Goal: Navigation & Orientation: Go to known website

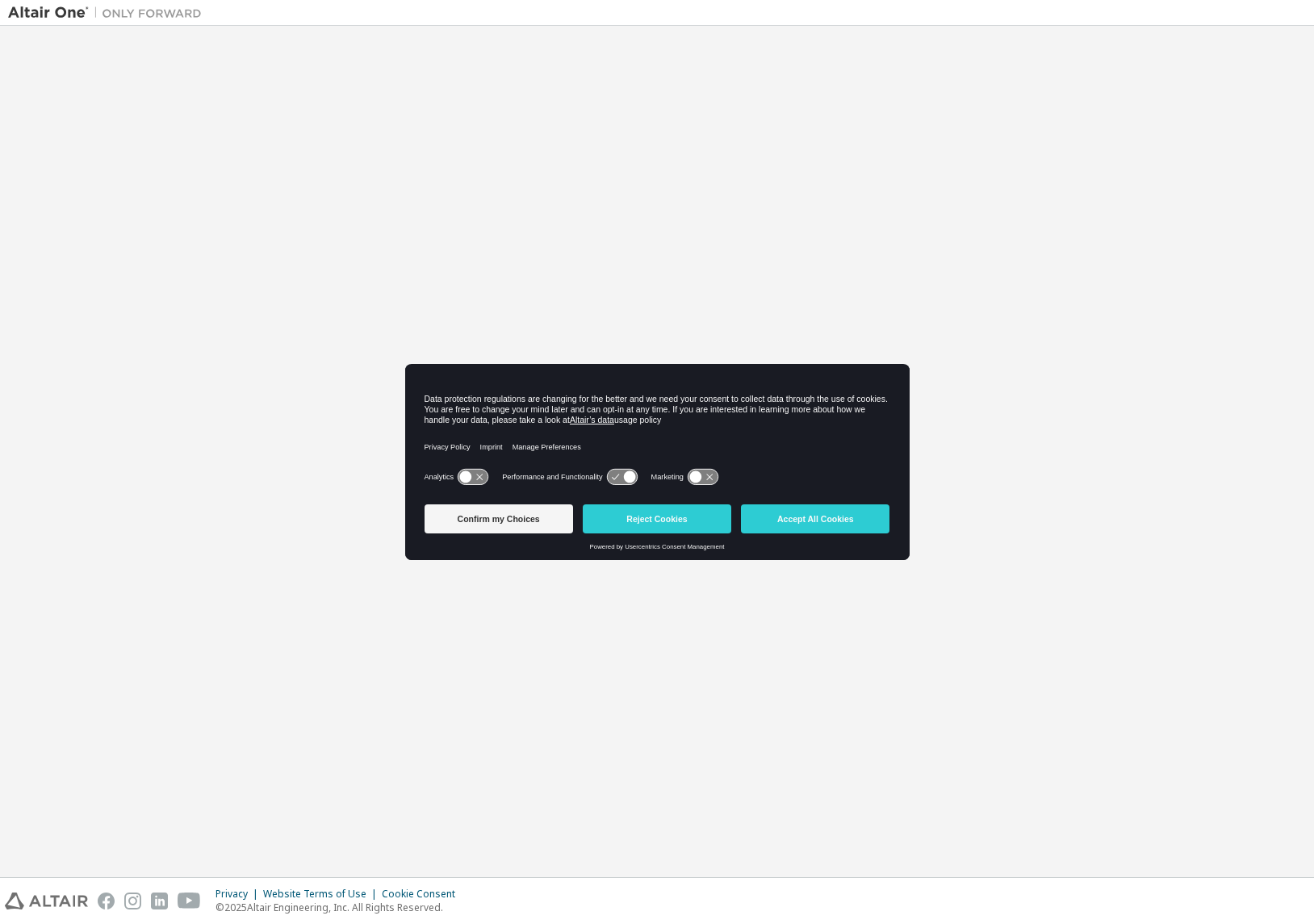
click at [677, 508] on button "Reject Cookies" at bounding box center [657, 519] width 148 height 29
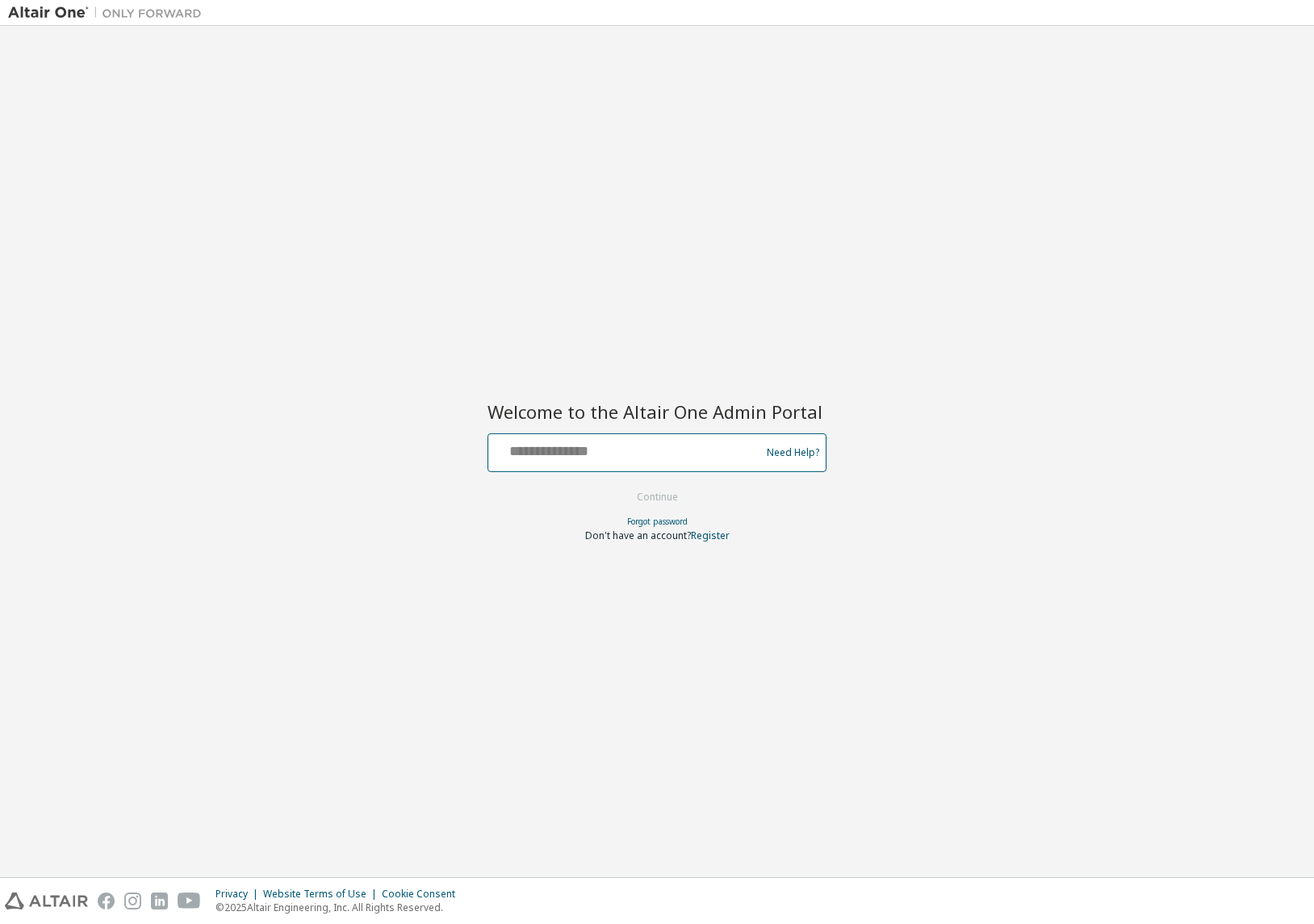
click at [631, 457] on input "text" at bounding box center [627, 449] width 264 height 24
type input "**********"
click at [675, 496] on button "Continue" at bounding box center [657, 497] width 75 height 24
